Goal: Task Accomplishment & Management: Manage account settings

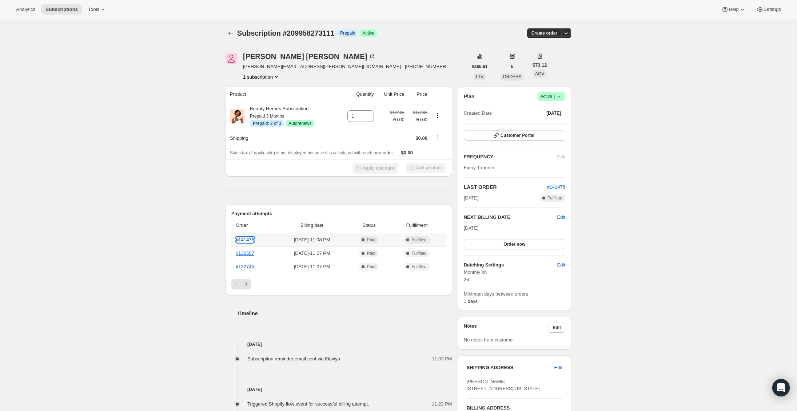
click at [247, 242] on link "#141478" at bounding box center [245, 239] width 19 height 5
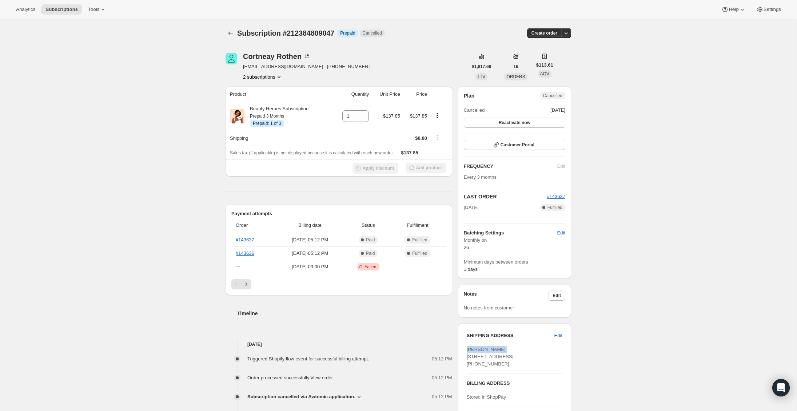
drag, startPoint x: 509, startPoint y: 348, endPoint x: 463, endPoint y: 350, distance: 45.9
click at [463, 350] on div "SHIPPING ADDRESS Edit Cortneay Rothen 1 Arrowhead Lane Novato CA, 94949 United …" at bounding box center [514, 386] width 113 height 127
copy span "Cortneay Rothen"
click at [270, 78] on button "2 subscriptions" at bounding box center [263, 76] width 40 height 7
click at [267, 100] on span "216359927895" at bounding box center [251, 102] width 32 height 5
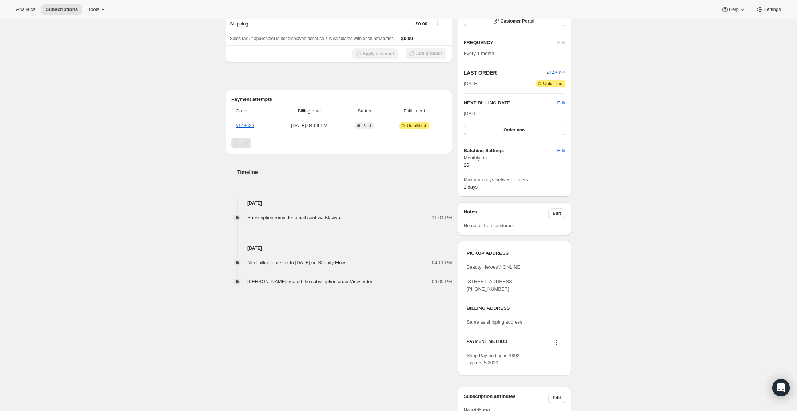
scroll to position [102, 0]
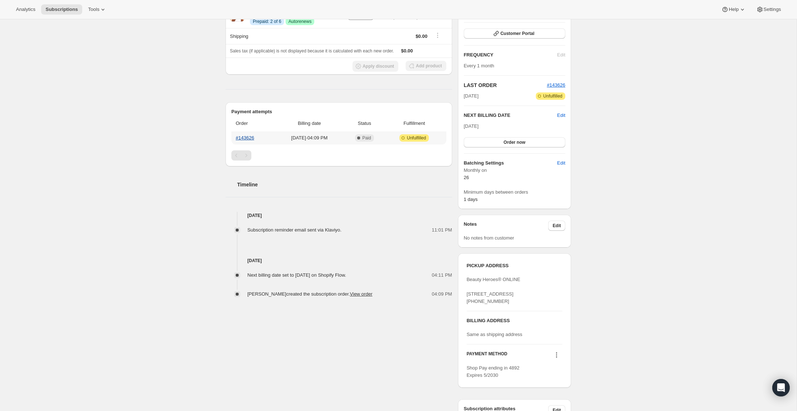
click at [252, 138] on link "#143626" at bounding box center [245, 137] width 19 height 5
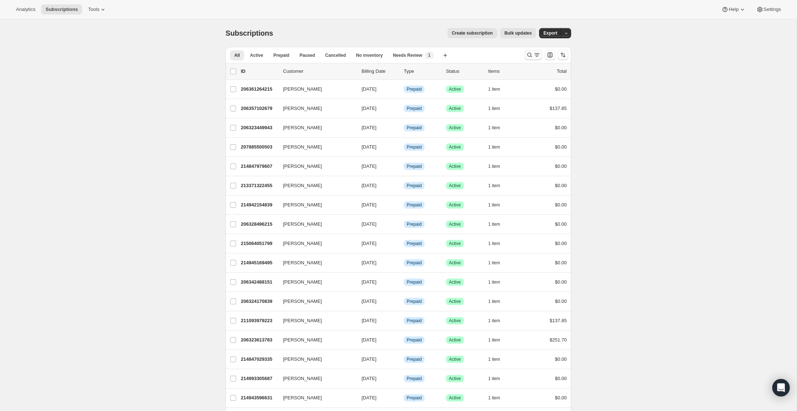
click at [527, 53] on icon "Search and filter results" at bounding box center [529, 54] width 7 height 7
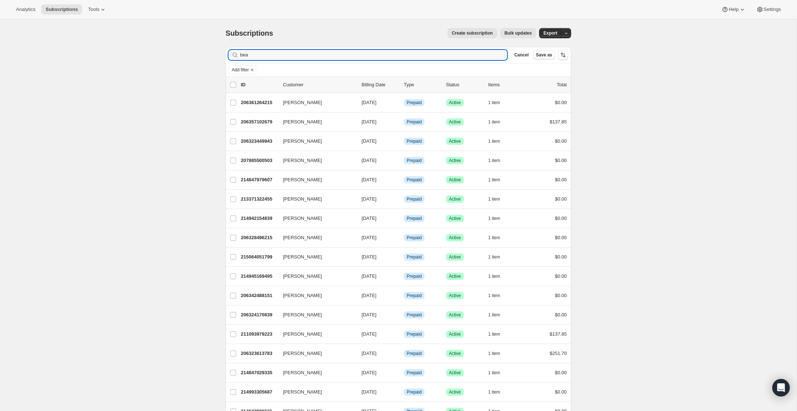
type input "bea"
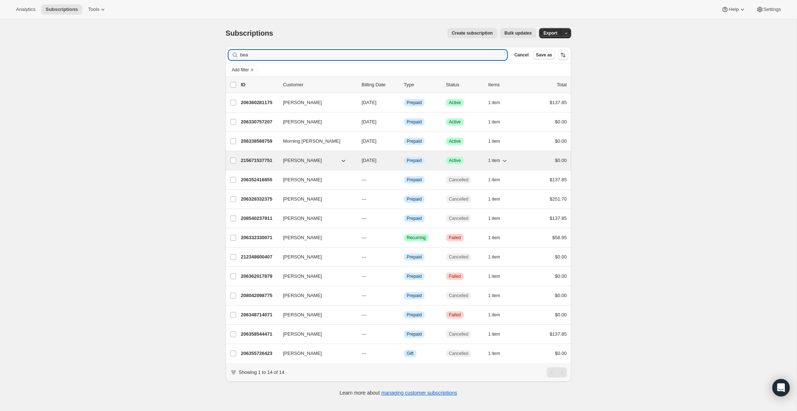
click at [255, 163] on p "215671537751" at bounding box center [259, 160] width 36 height 7
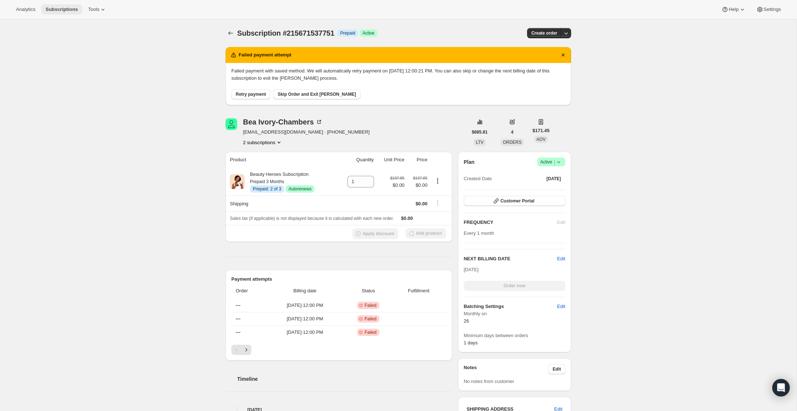
click at [75, 13] on button "Subscriptions" at bounding box center [61, 9] width 41 height 10
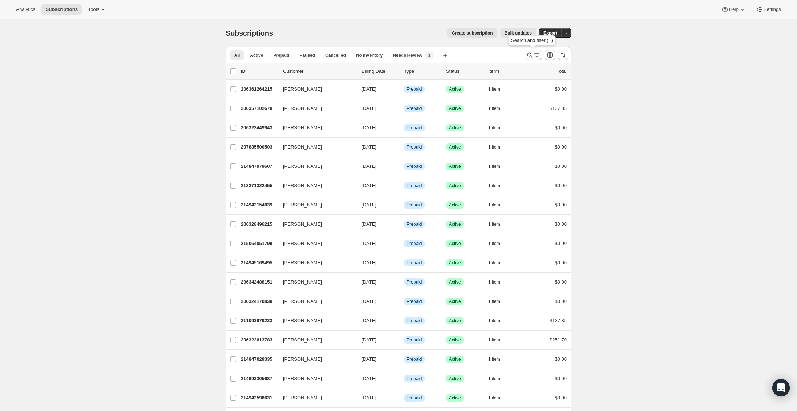
click at [528, 53] on icon "Search and filter results" at bounding box center [529, 54] width 7 height 7
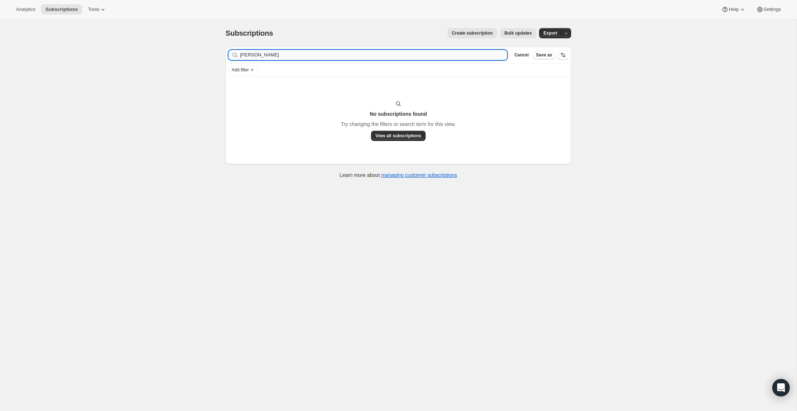
drag, startPoint x: 274, startPoint y: 56, endPoint x: 254, endPoint y: 56, distance: 20.4
click at [254, 56] on input "Chiara Bonardi Schlegel" at bounding box center [373, 55] width 267 height 10
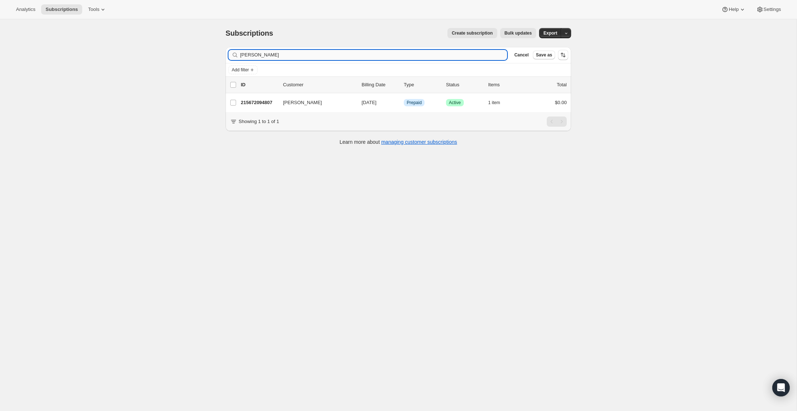
type input "Chiara Schlegel"
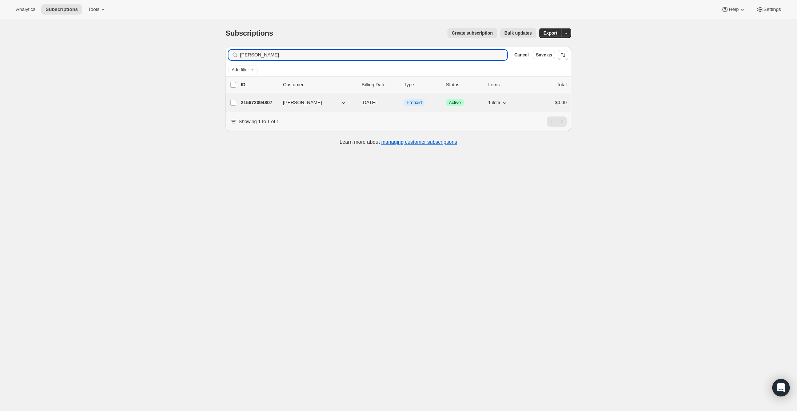
click at [266, 101] on p "215672094807" at bounding box center [259, 102] width 36 height 7
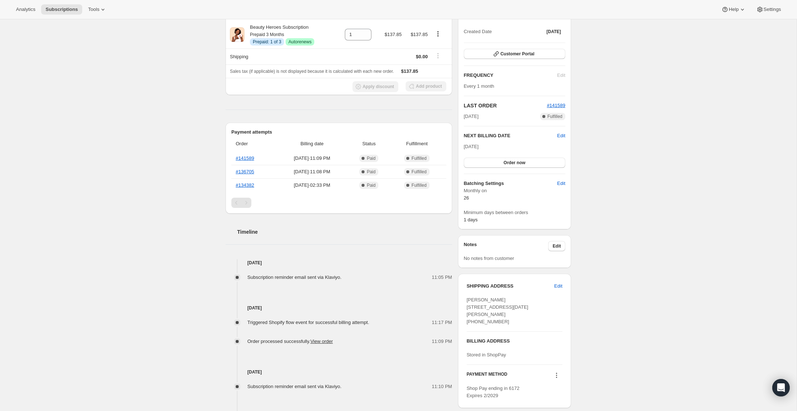
scroll to position [214, 0]
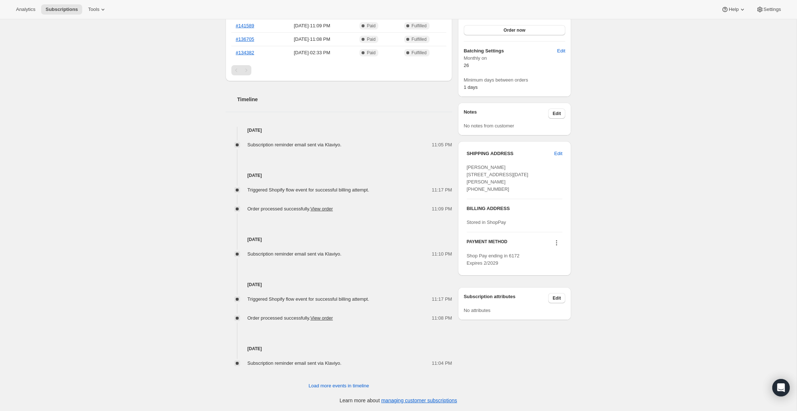
click at [555, 246] on icon at bounding box center [556, 242] width 7 height 7
click at [595, 245] on div "Subscription #211222069335. This page is ready Subscription #211222069335 Info …" at bounding box center [398, 108] width 797 height 606
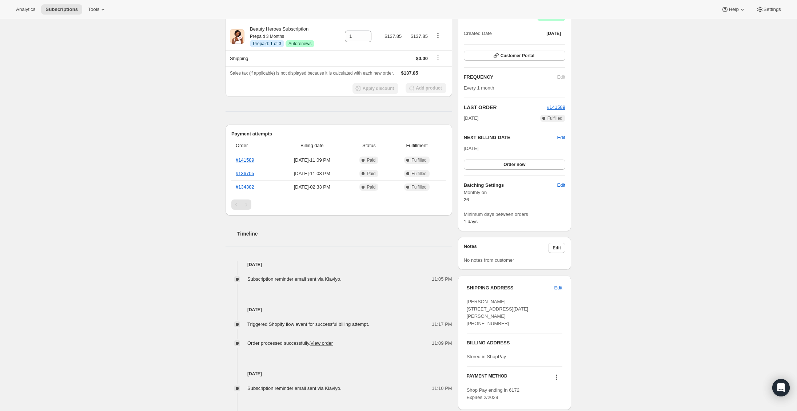
scroll to position [0, 0]
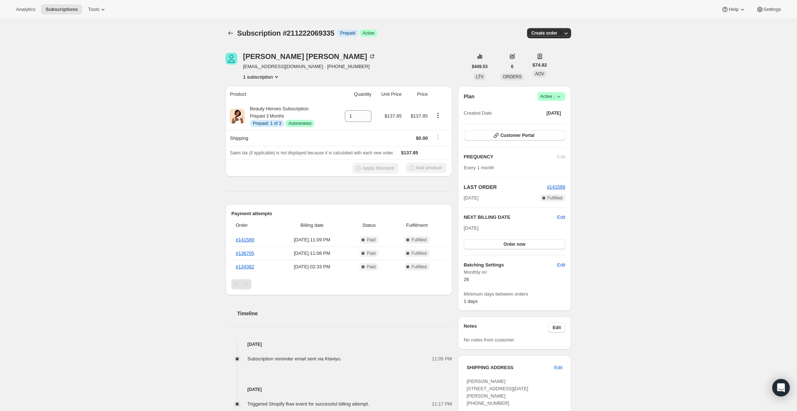
click at [264, 77] on button "1 subscription" at bounding box center [261, 76] width 37 height 7
